Goal: Task Accomplishment & Management: Manage account settings

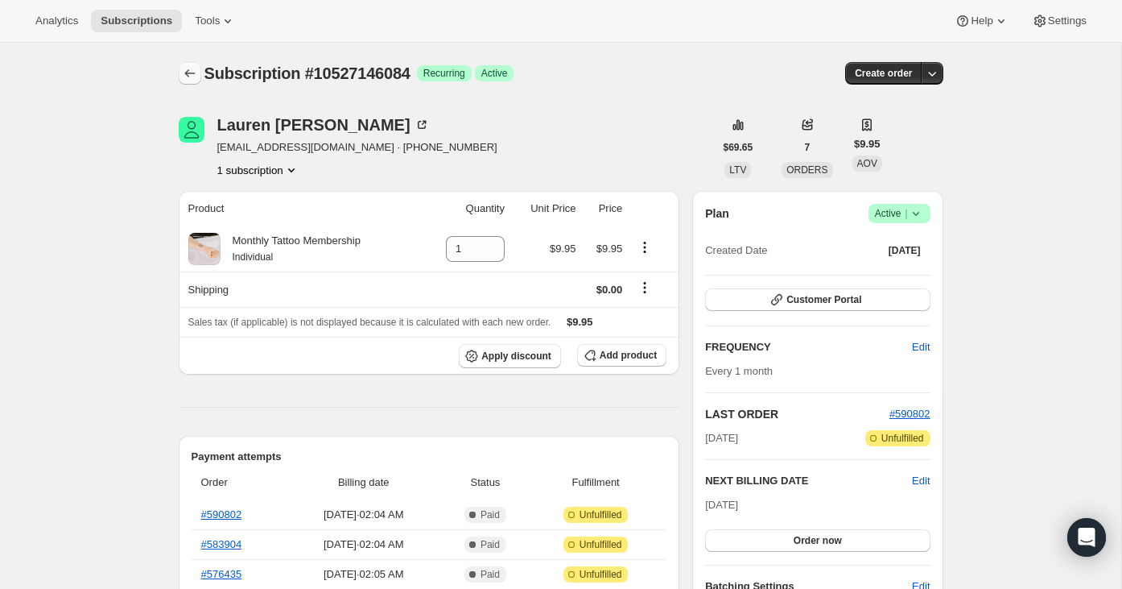
click at [189, 68] on icon "Subscriptions" at bounding box center [190, 73] width 16 height 16
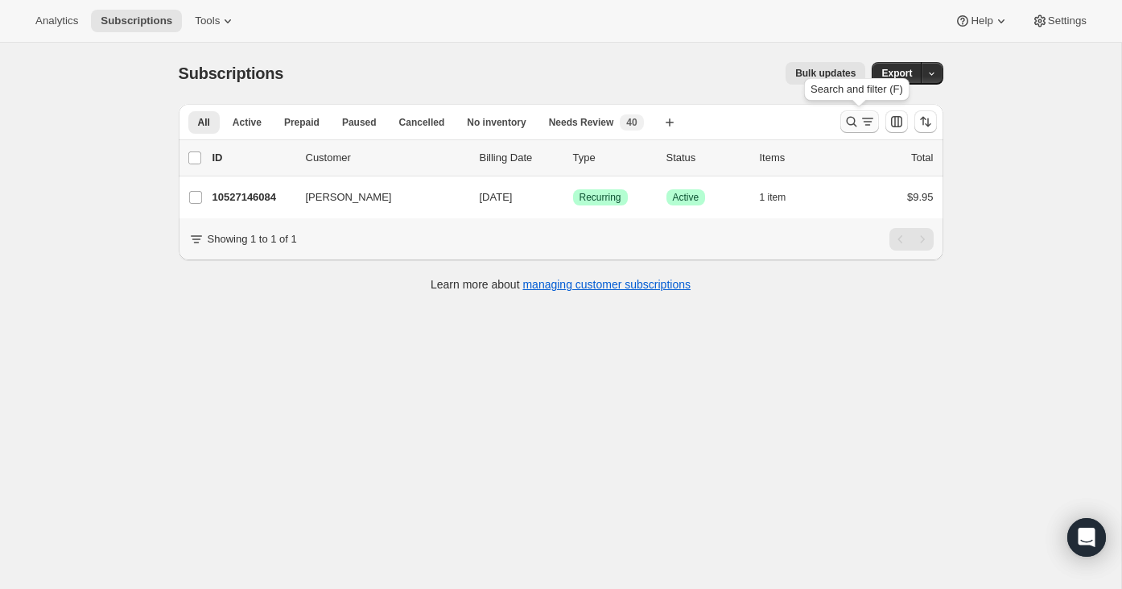
click at [850, 130] on button "Search and filter results" at bounding box center [860, 121] width 39 height 23
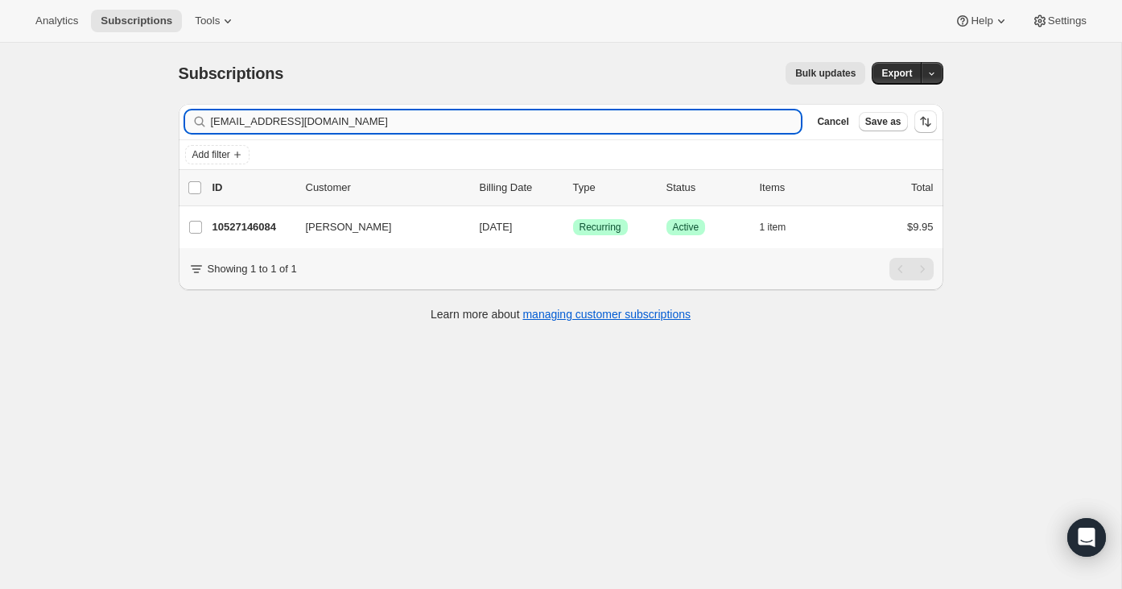
click at [759, 121] on input "lifeisgood38321@gmail.com" at bounding box center [506, 121] width 591 height 23
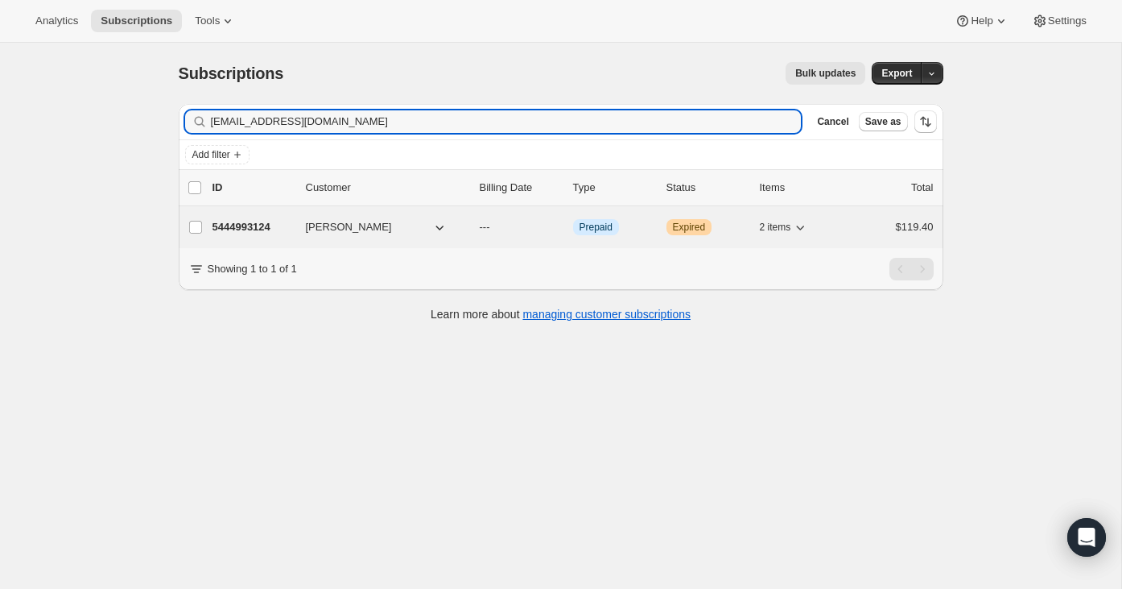
type input "meganwms@comcast.net"
click at [856, 221] on div "$119.40" at bounding box center [893, 227] width 81 height 16
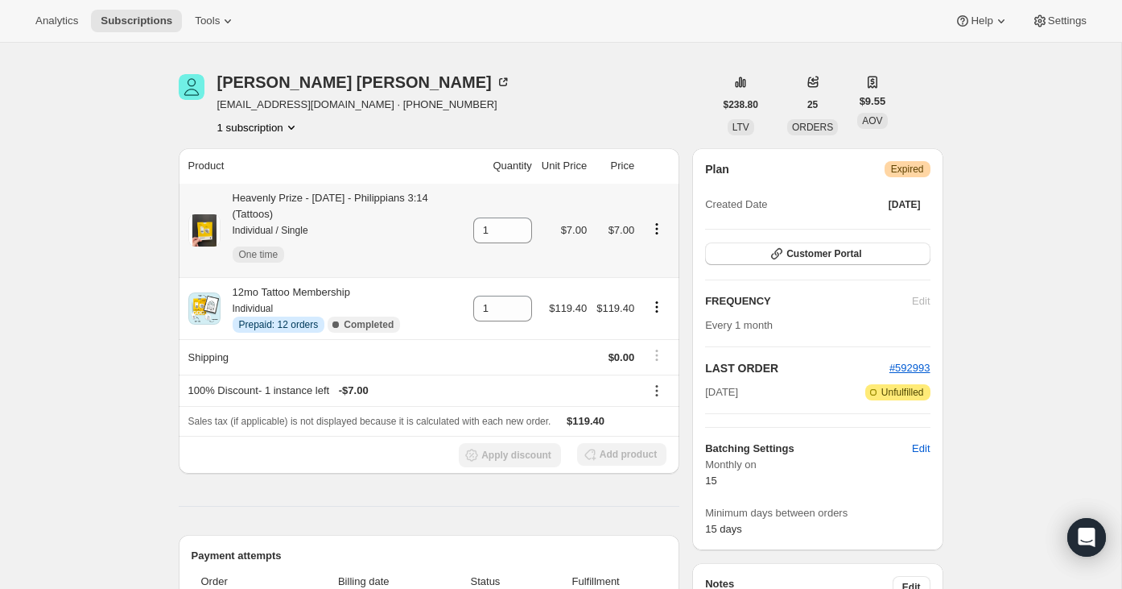
scroll to position [21, 0]
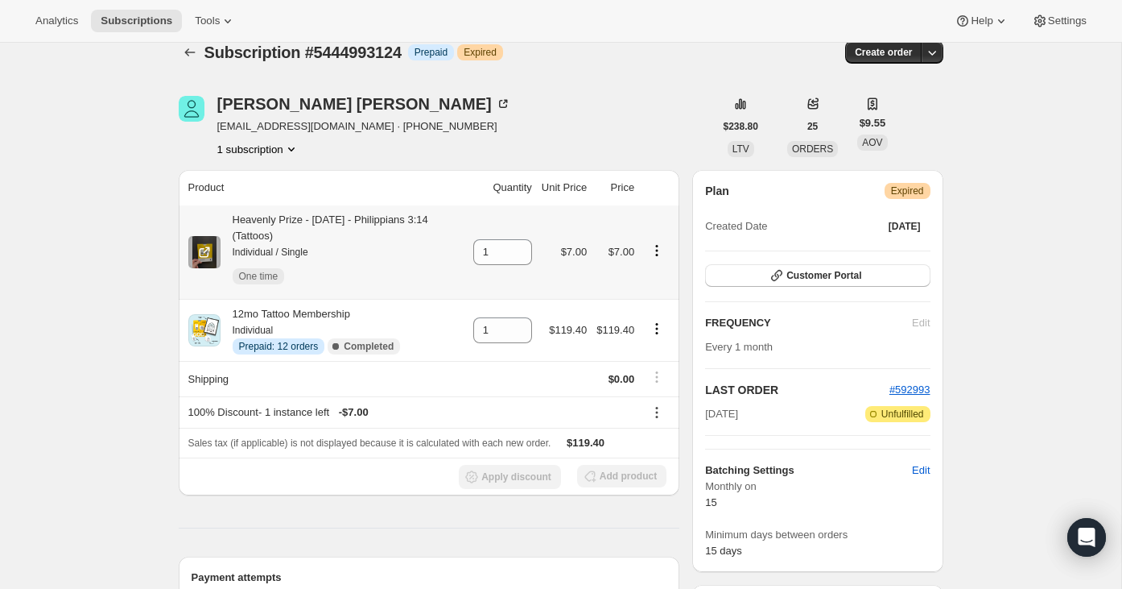
click at [659, 251] on icon "Product actions" at bounding box center [657, 250] width 16 height 16
click at [692, 123] on div "Megan Williams meganwms@comcast.net · +12817281131 1 subscription" at bounding box center [446, 126] width 535 height 61
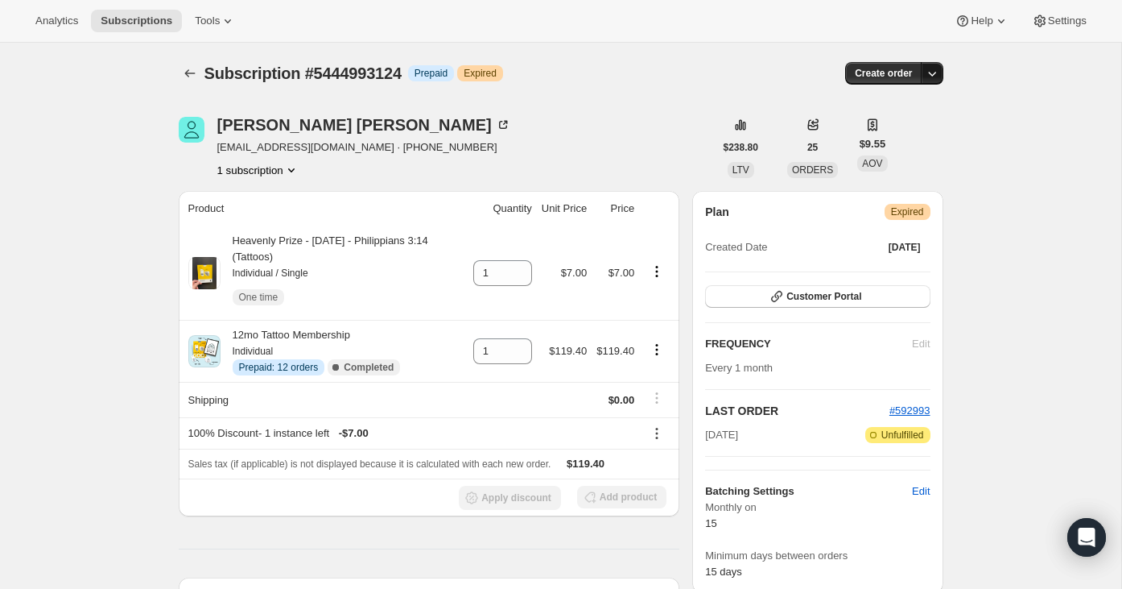
click at [926, 72] on icon "button" at bounding box center [932, 73] width 16 height 16
click at [655, 350] on icon "Product actions" at bounding box center [657, 349] width 16 height 16
click at [698, 60] on div "Subscription #5444993124. This page is ready Subscription #5444993124 Info Prep…" at bounding box center [561, 73] width 765 height 61
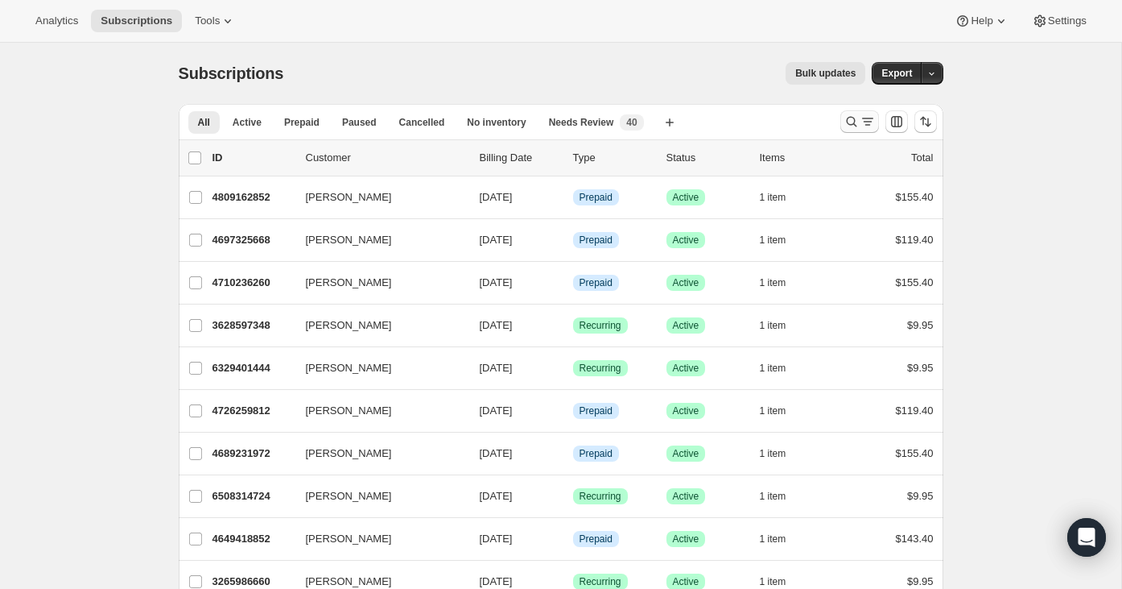
click at [857, 118] on icon "Search and filter results" at bounding box center [852, 122] width 16 height 16
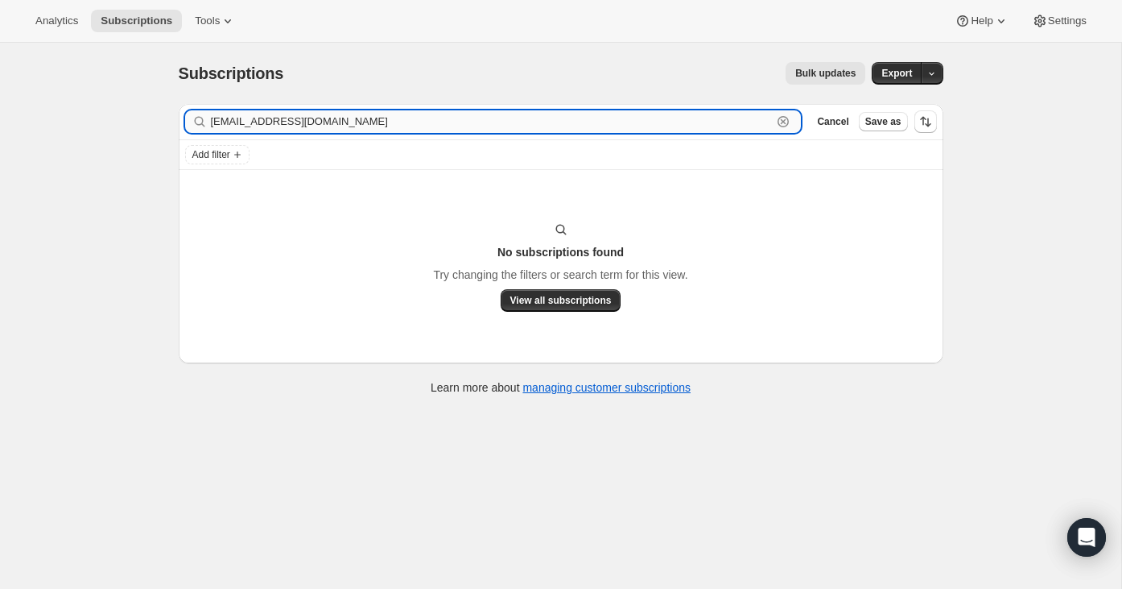
click at [460, 125] on input "[EMAIL_ADDRESS][DOMAIN_NAME]" at bounding box center [492, 121] width 562 height 23
paste input "taryndavis@sc.rr"
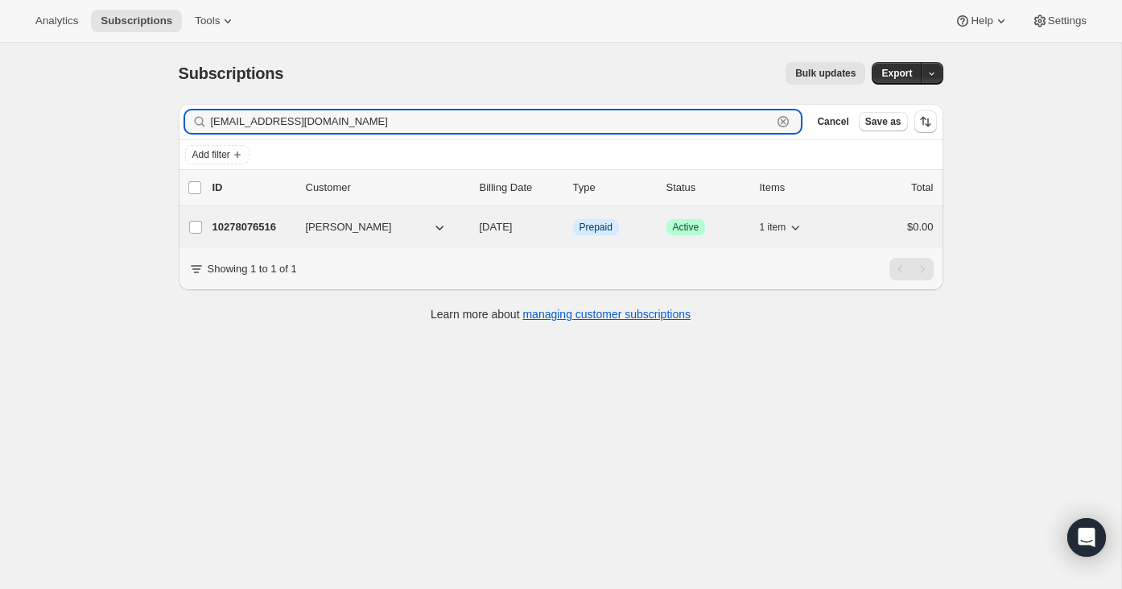
type input "[EMAIL_ADDRESS][DOMAIN_NAME]"
click at [868, 230] on div "$0.00" at bounding box center [893, 227] width 81 height 16
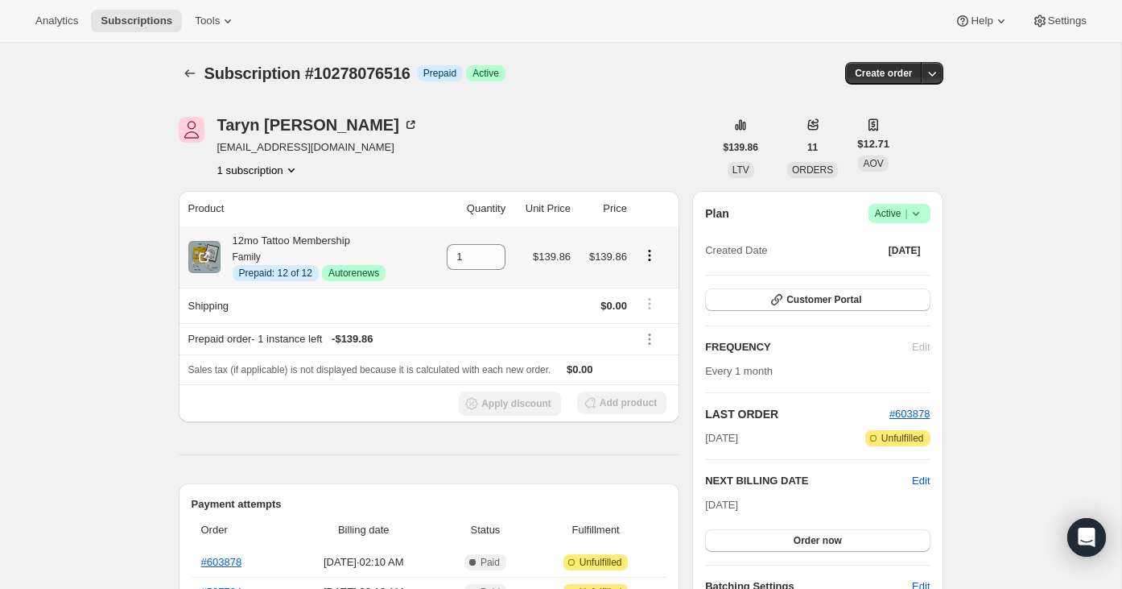
click at [651, 256] on icon "Product actions" at bounding box center [649, 255] width 2 height 2
click at [652, 282] on span "Disable Autorenew" at bounding box center [648, 286] width 87 height 12
